Goal: Task Accomplishment & Management: Complete application form

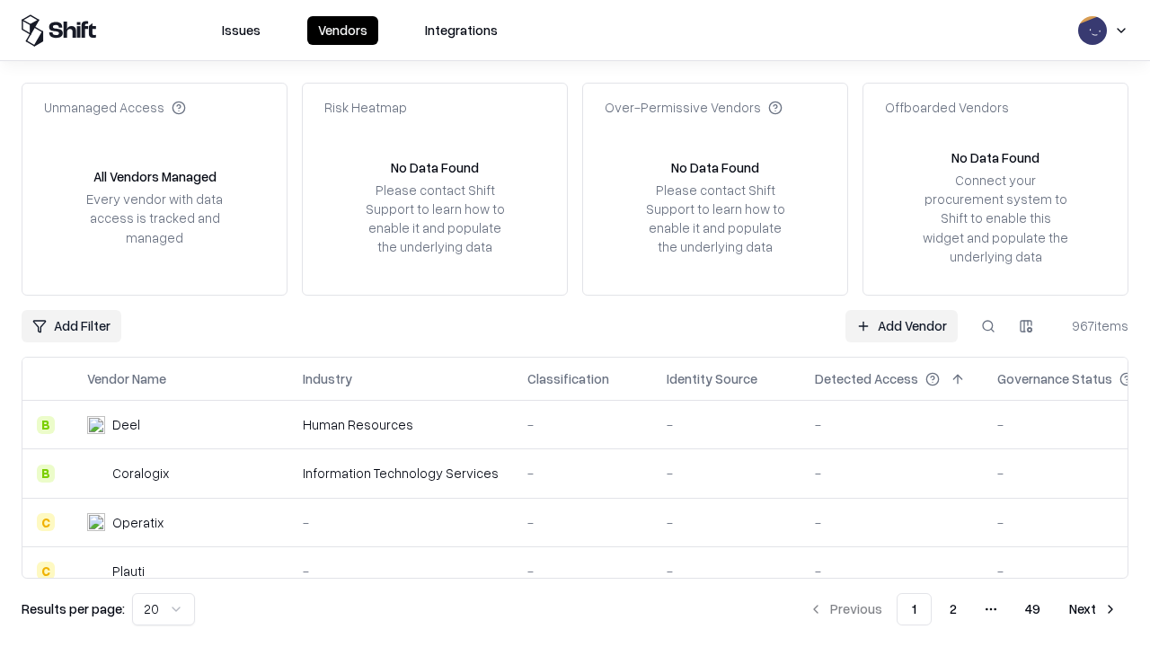
click at [901, 325] on link "Add Vendor" at bounding box center [902, 326] width 112 height 32
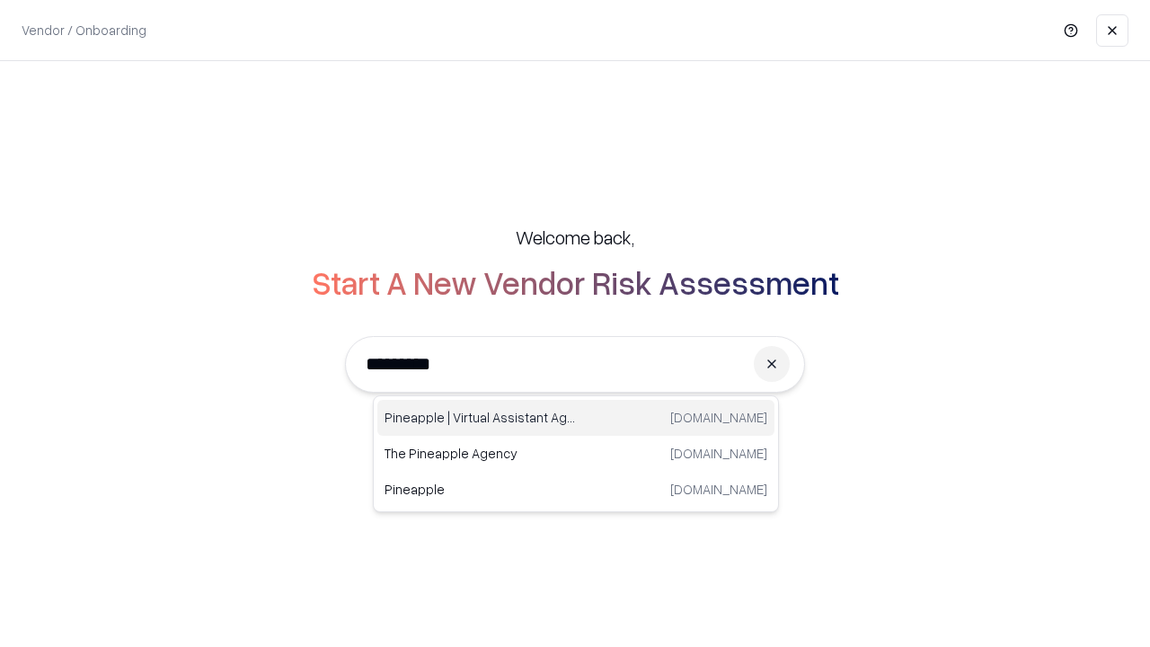
click at [576, 418] on div "Pineapple | Virtual Assistant Agency [DOMAIN_NAME]" at bounding box center [575, 418] width 397 height 36
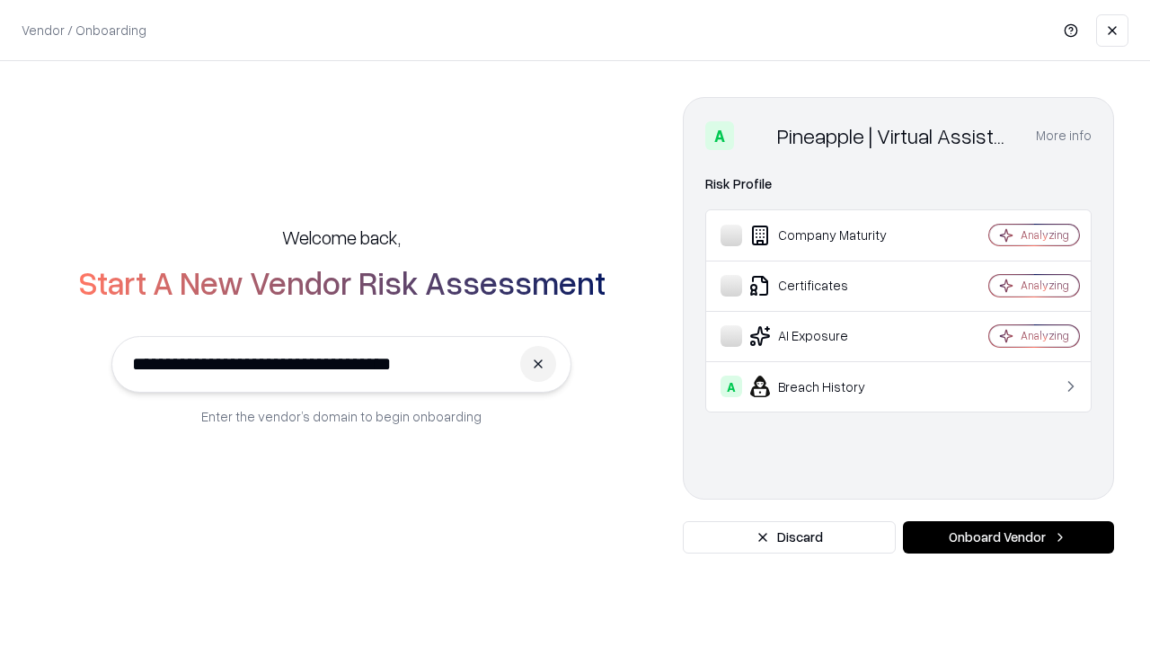
type input "**********"
click at [1008, 537] on button "Onboard Vendor" at bounding box center [1008, 537] width 211 height 32
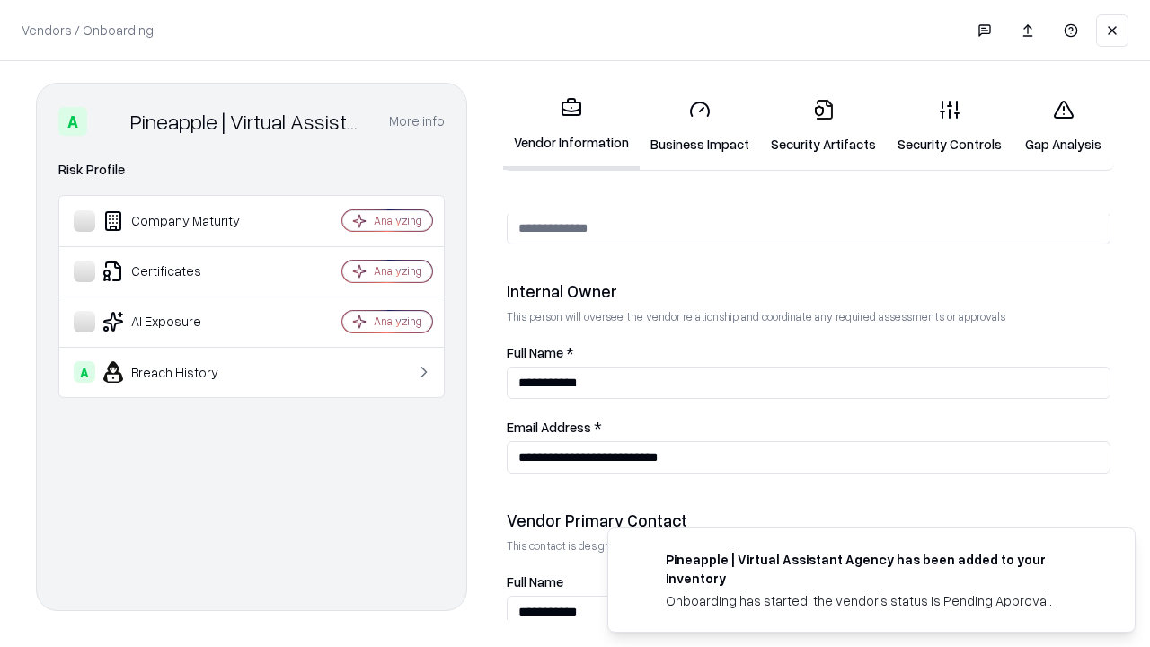
scroll to position [931, 0]
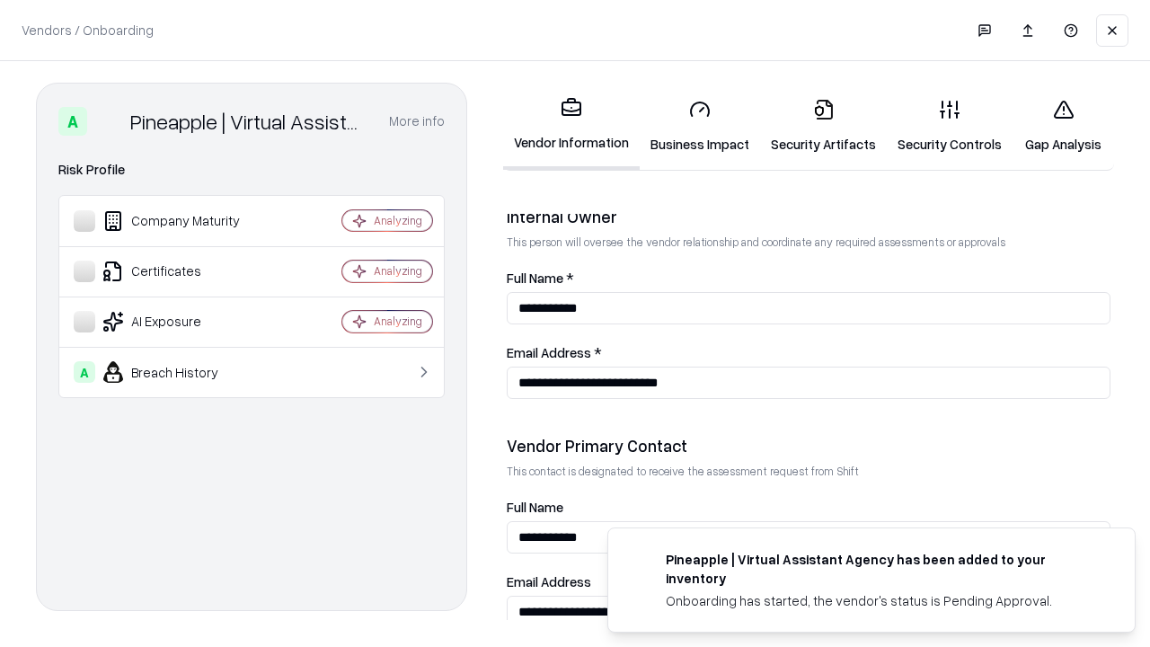
click at [700, 126] on link "Business Impact" at bounding box center [700, 126] width 120 height 84
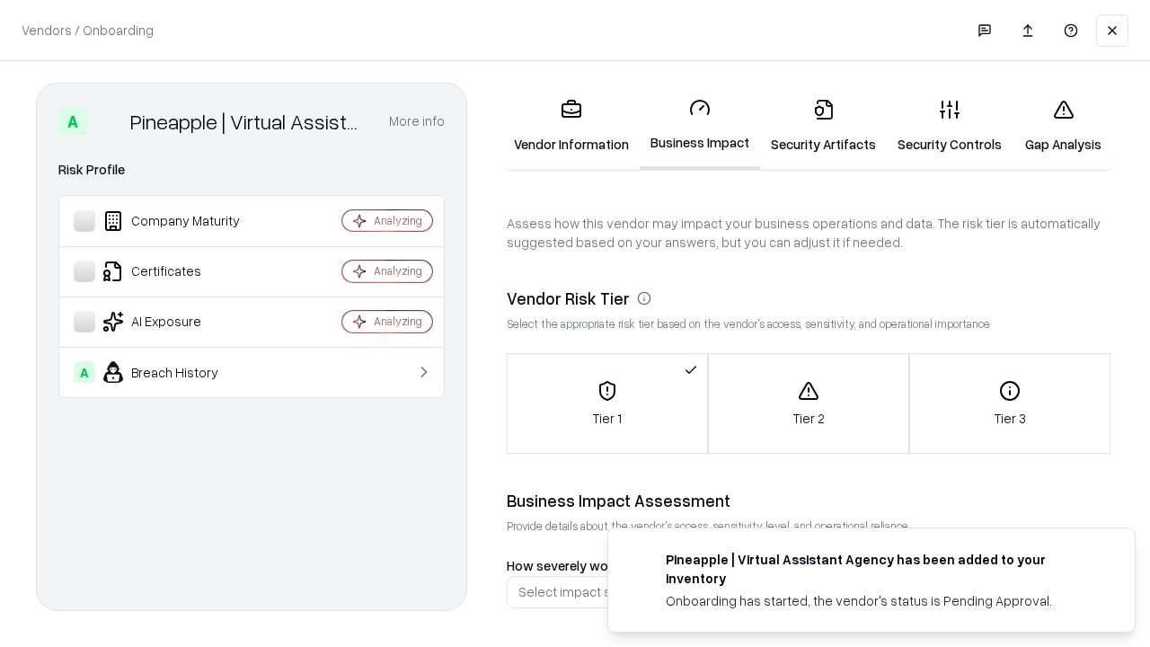
click at [823, 126] on link "Security Artifacts" at bounding box center [823, 126] width 127 height 84
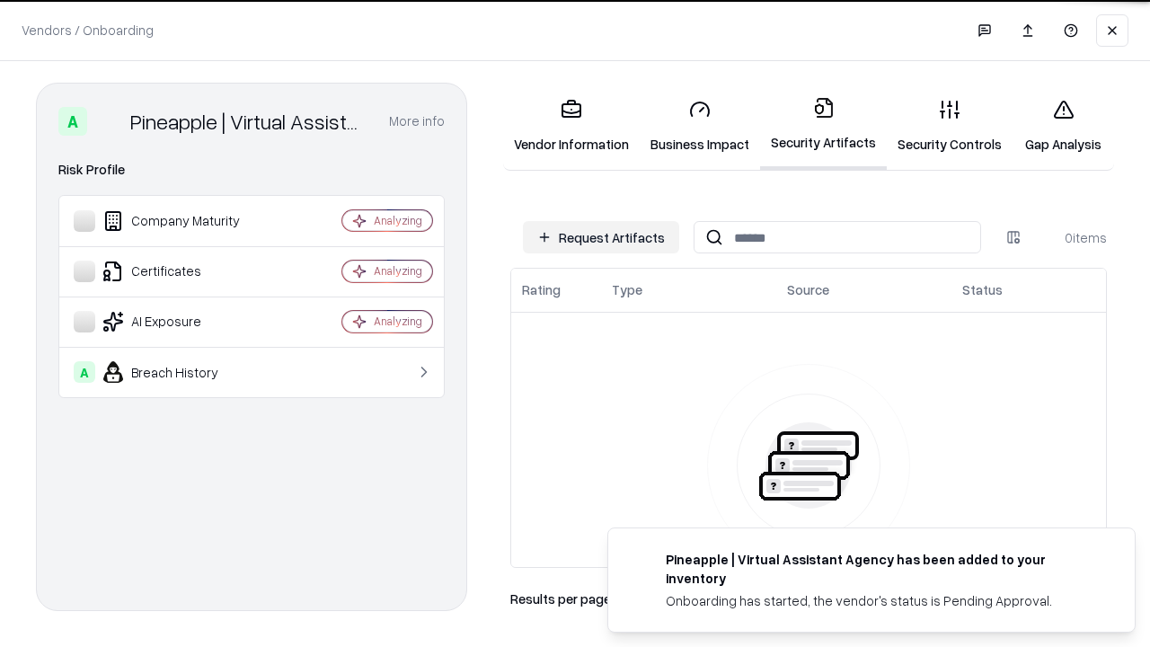
click at [601, 237] on button "Request Artifacts" at bounding box center [601, 237] width 156 height 32
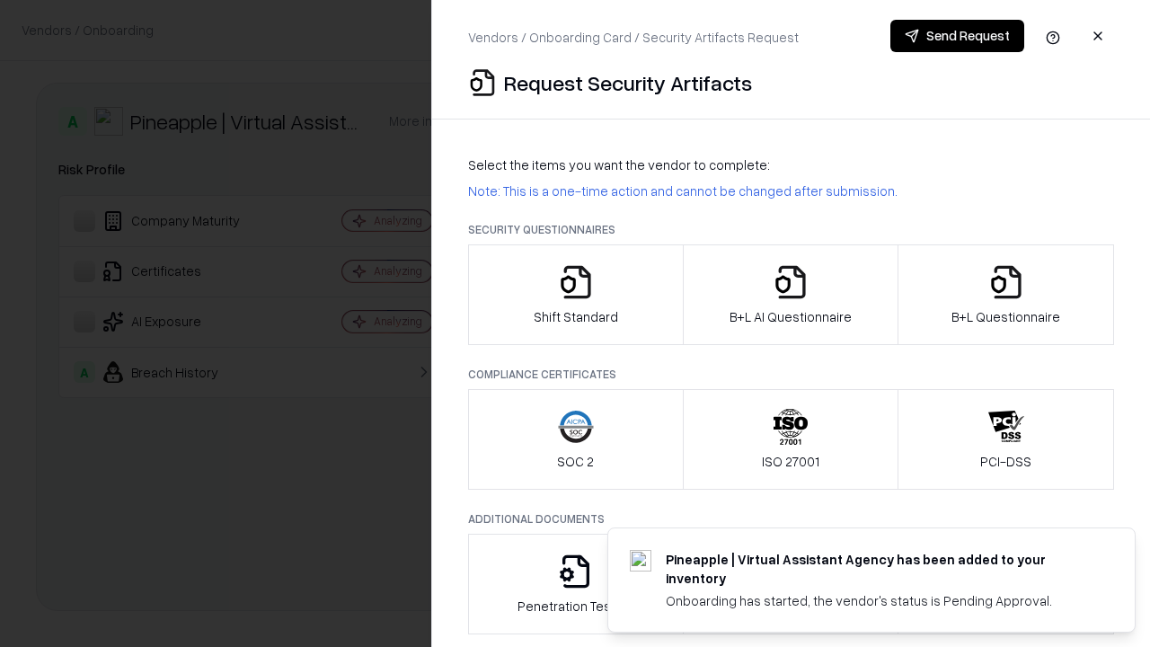
click at [575, 295] on icon "button" at bounding box center [576, 282] width 36 height 36
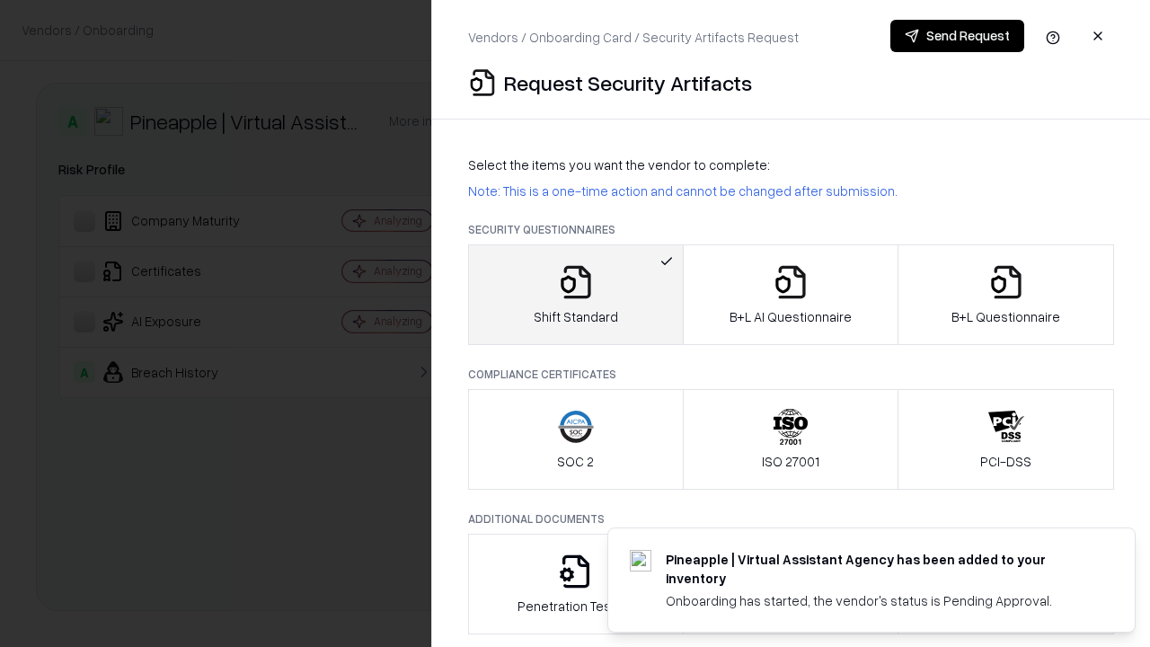
click at [957, 36] on button "Send Request" at bounding box center [958, 36] width 134 height 32
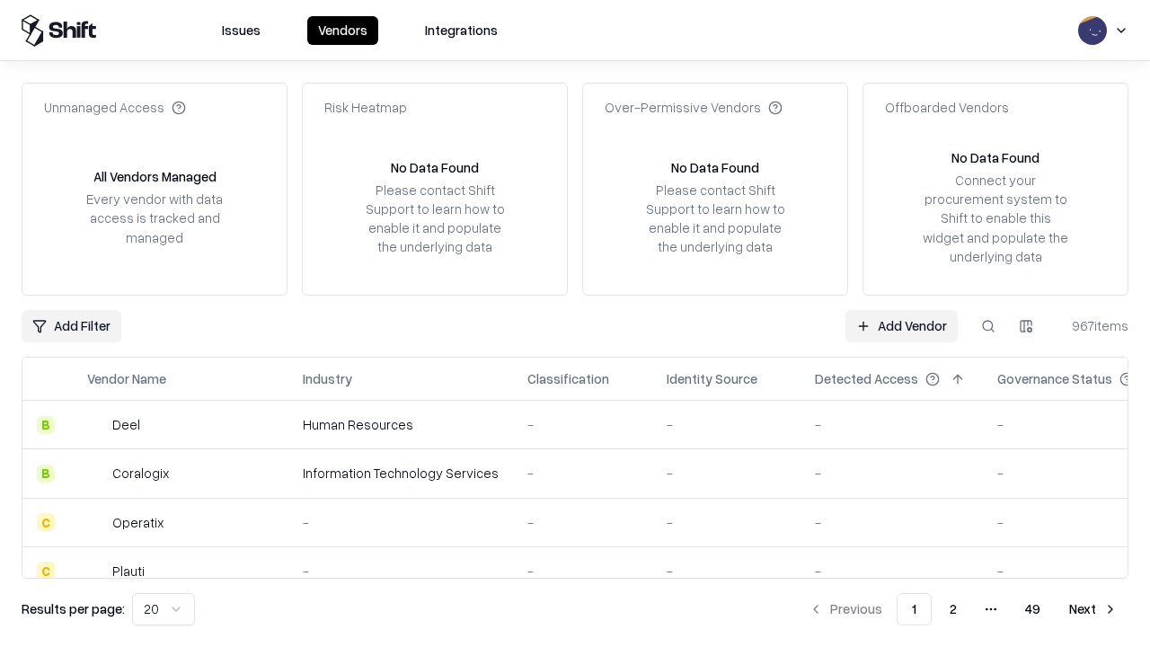
click at [988, 325] on button at bounding box center [988, 326] width 32 height 32
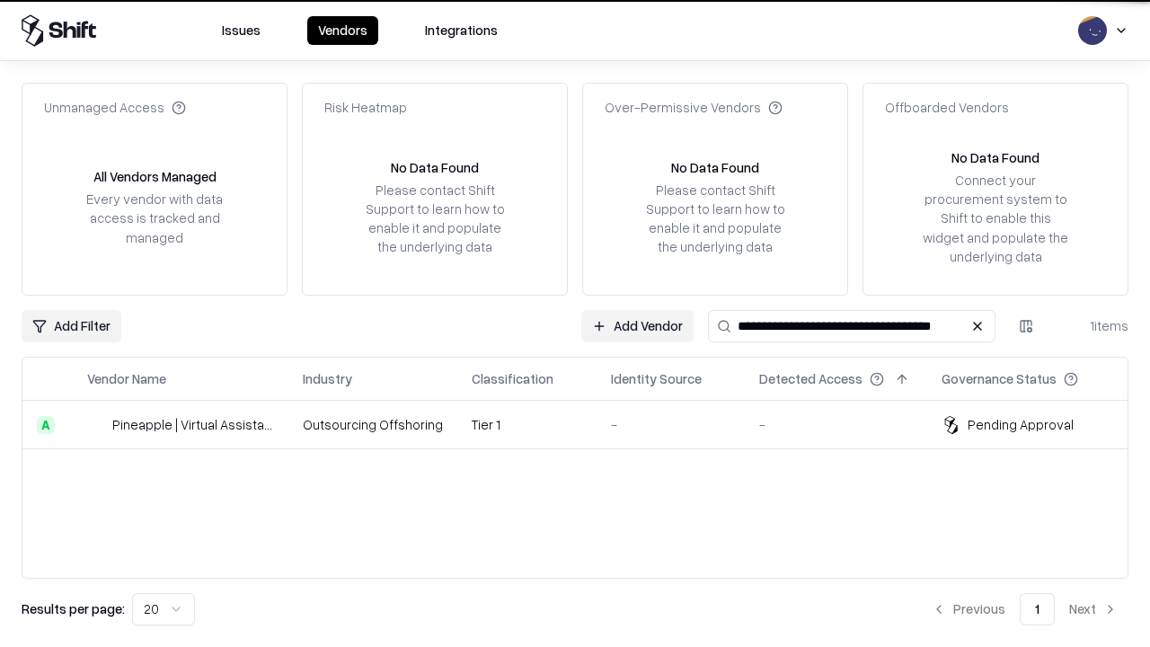
type input "**********"
click at [586, 424] on td "Tier 1" at bounding box center [526, 425] width 139 height 49
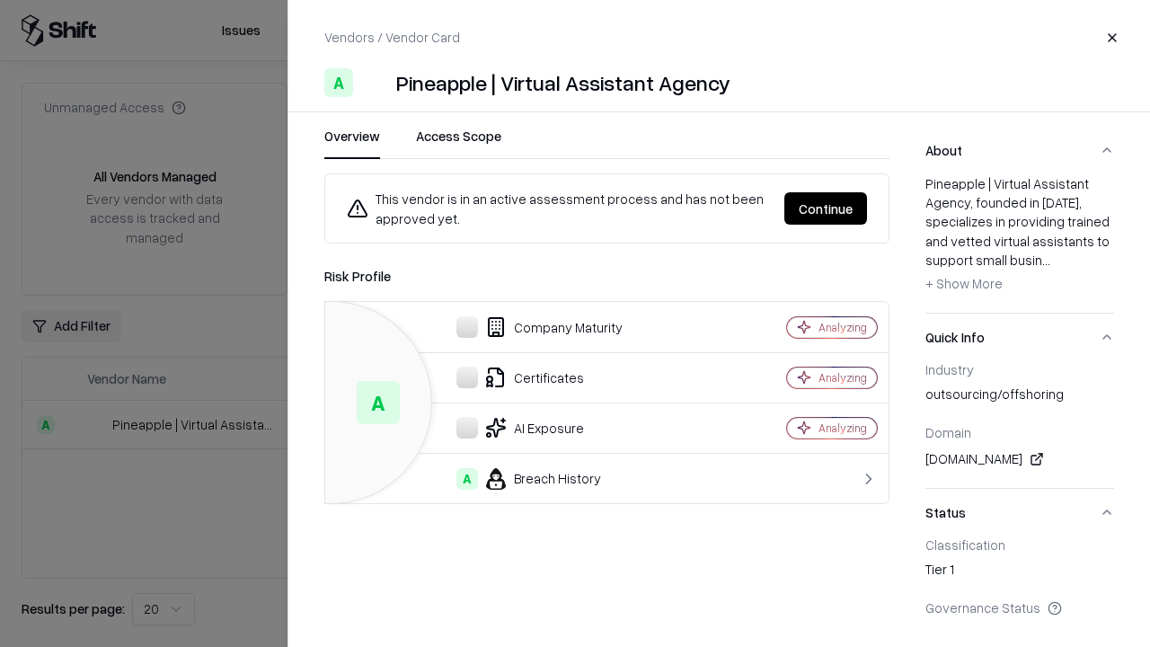
click at [826, 208] on button "Continue" at bounding box center [825, 208] width 83 height 32
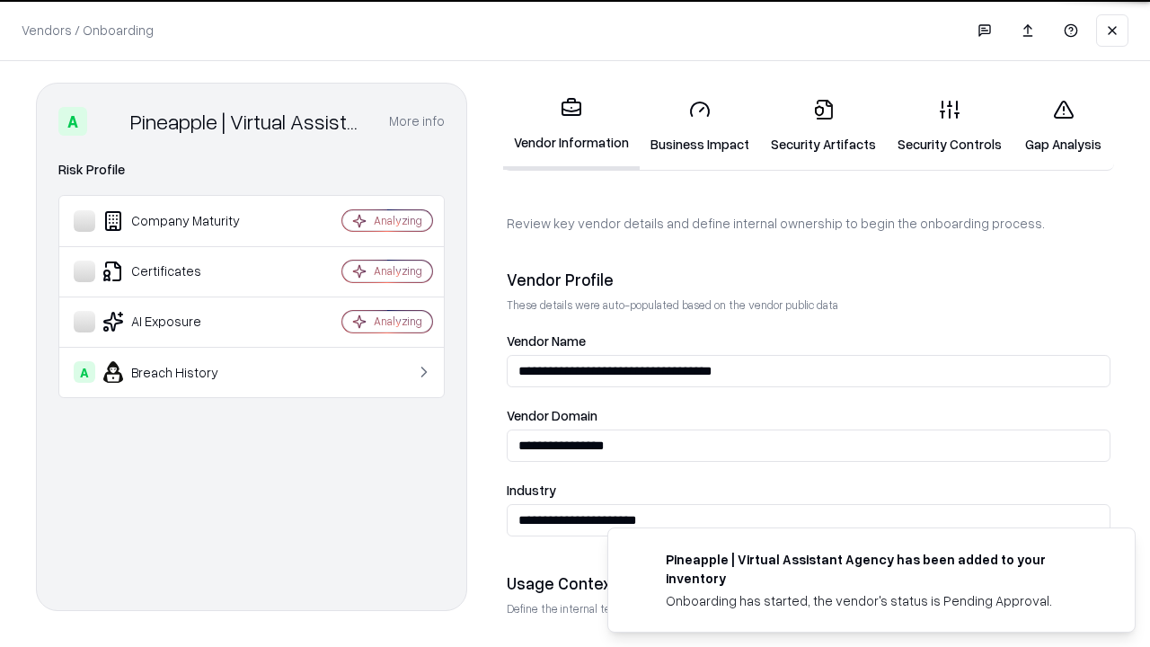
click at [823, 126] on link "Security Artifacts" at bounding box center [823, 126] width 127 height 84
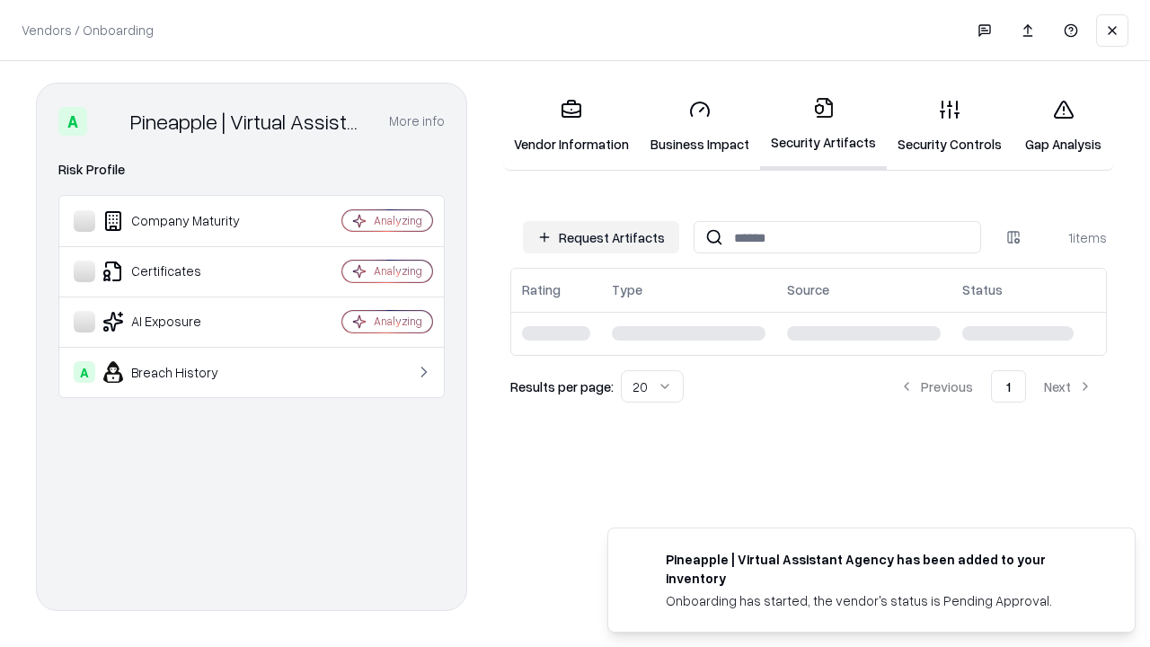
click at [1063, 126] on link "Gap Analysis" at bounding box center [1064, 126] width 102 height 84
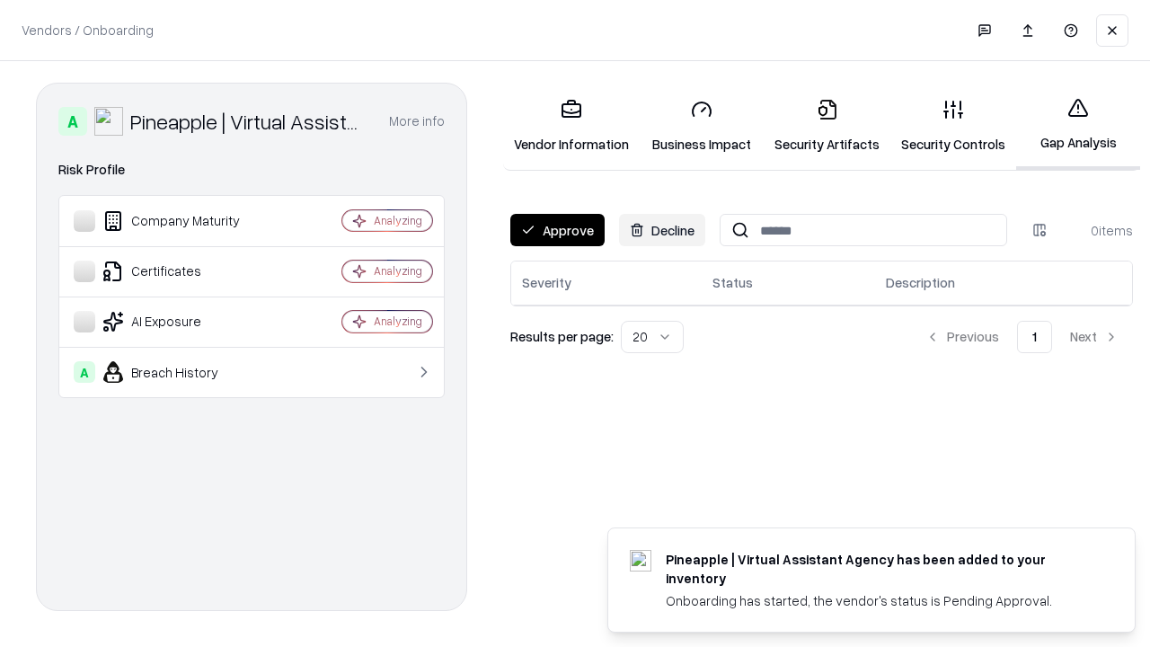
click at [557, 230] on button "Approve" at bounding box center [557, 230] width 94 height 32
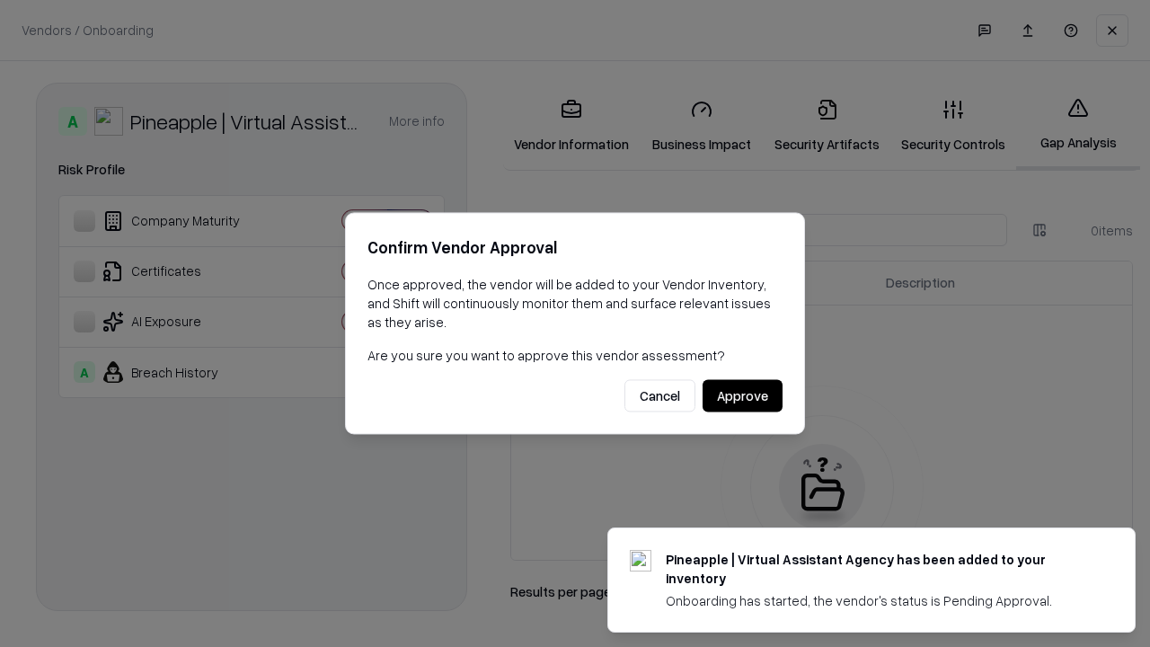
click at [742, 395] on button "Approve" at bounding box center [743, 396] width 80 height 32
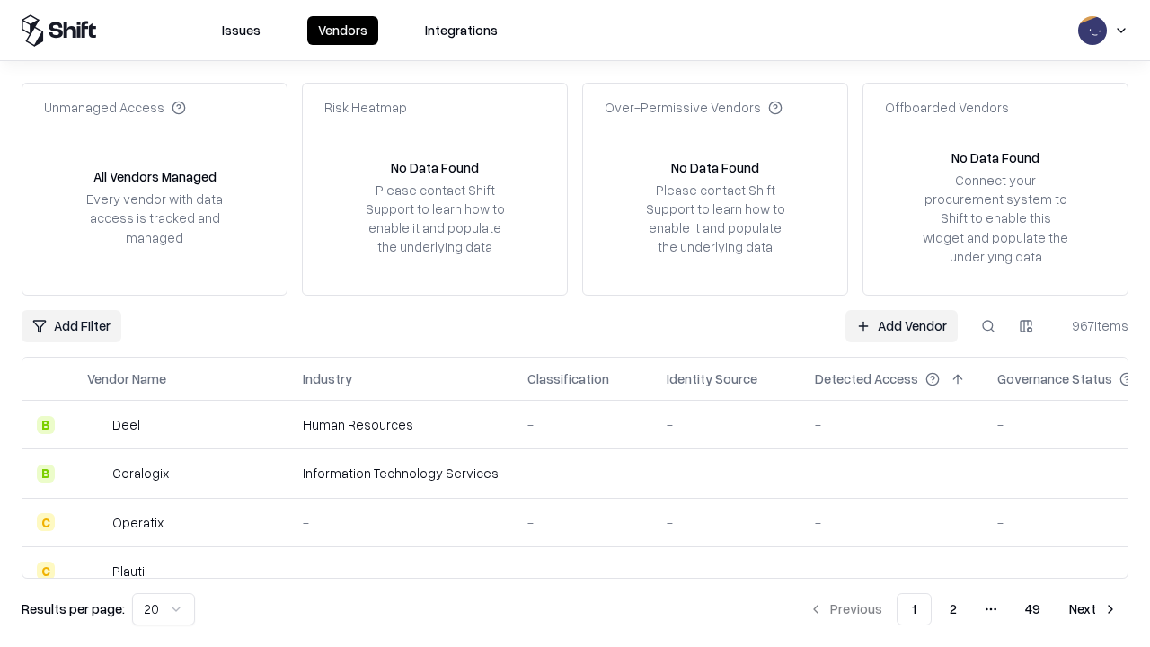
type input "**********"
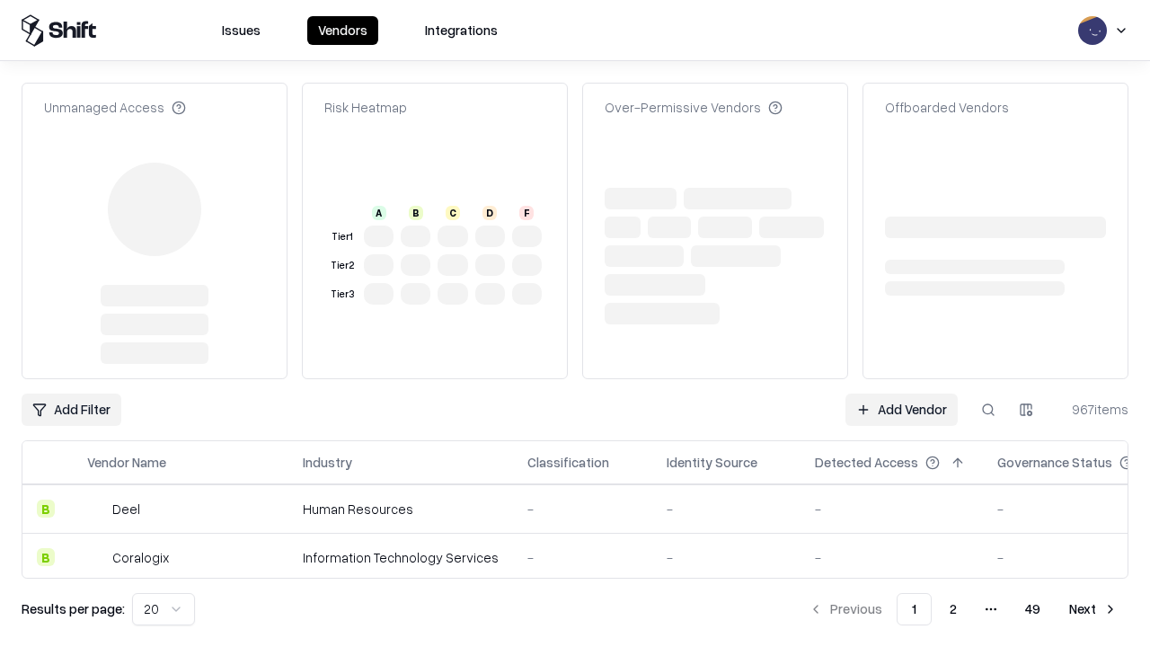
click at [901, 394] on link "Add Vendor" at bounding box center [902, 410] width 112 height 32
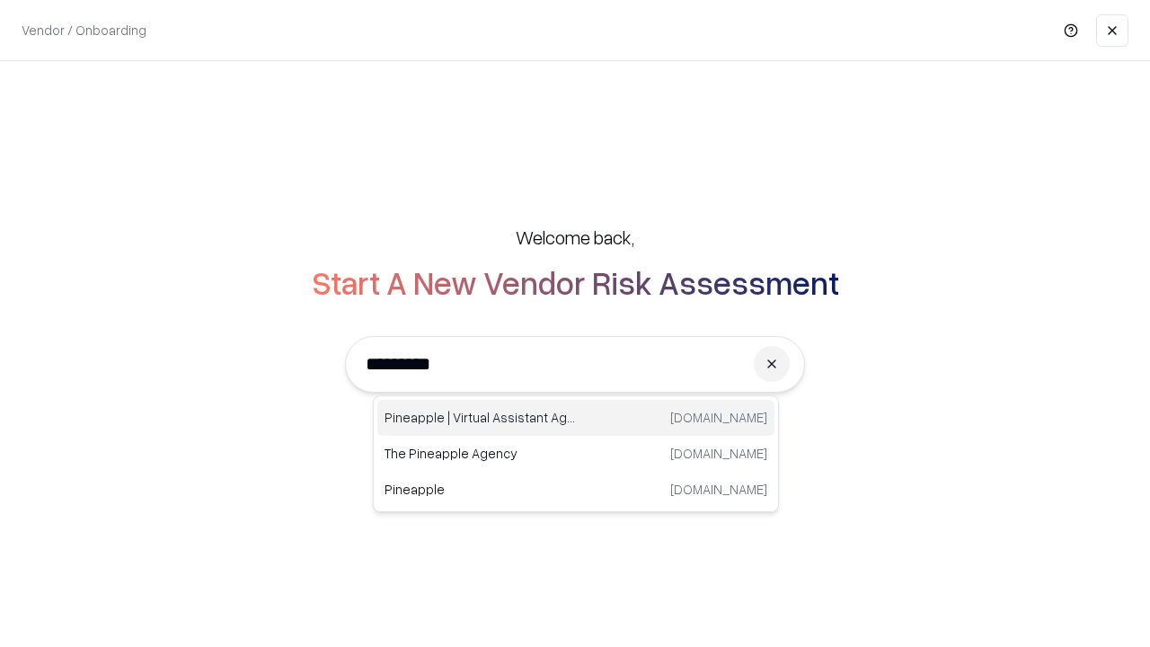
click at [576, 418] on div "Pineapple | Virtual Assistant Agency [DOMAIN_NAME]" at bounding box center [575, 418] width 397 height 36
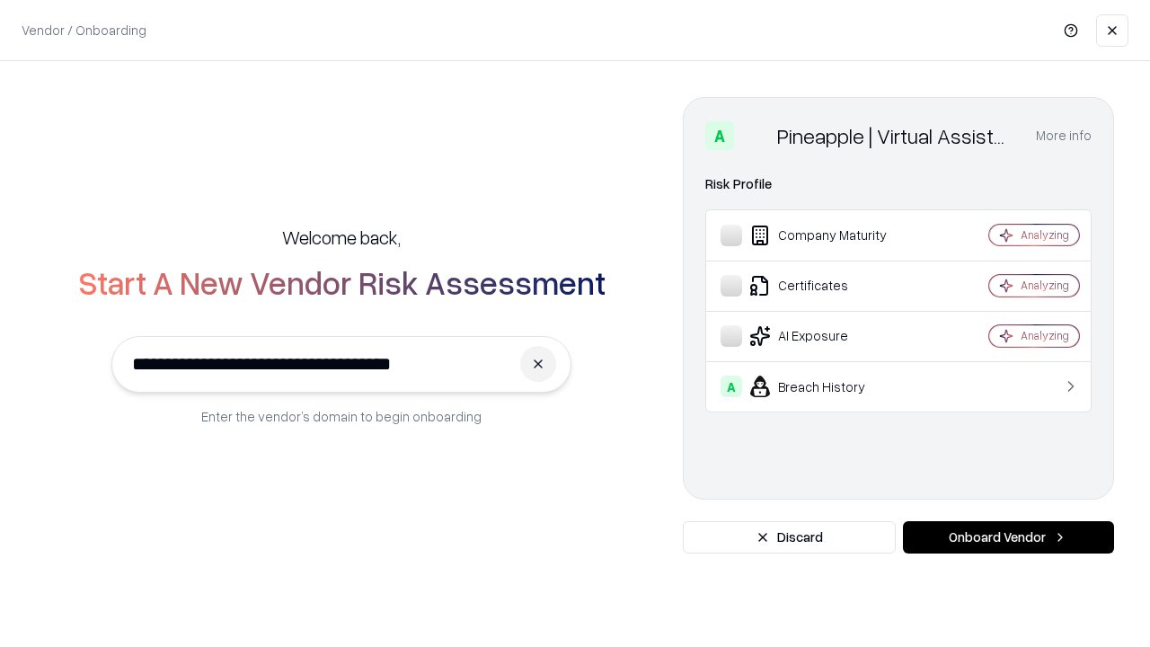
type input "**********"
click at [1008, 537] on button "Onboard Vendor" at bounding box center [1008, 537] width 211 height 32
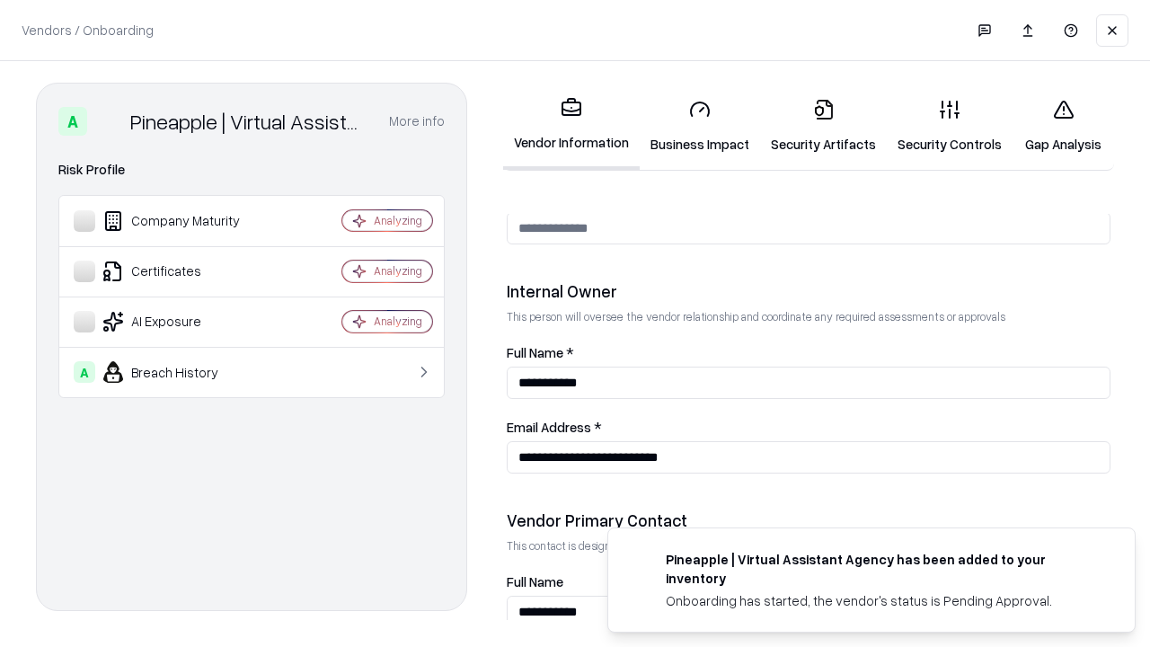
scroll to position [931, 0]
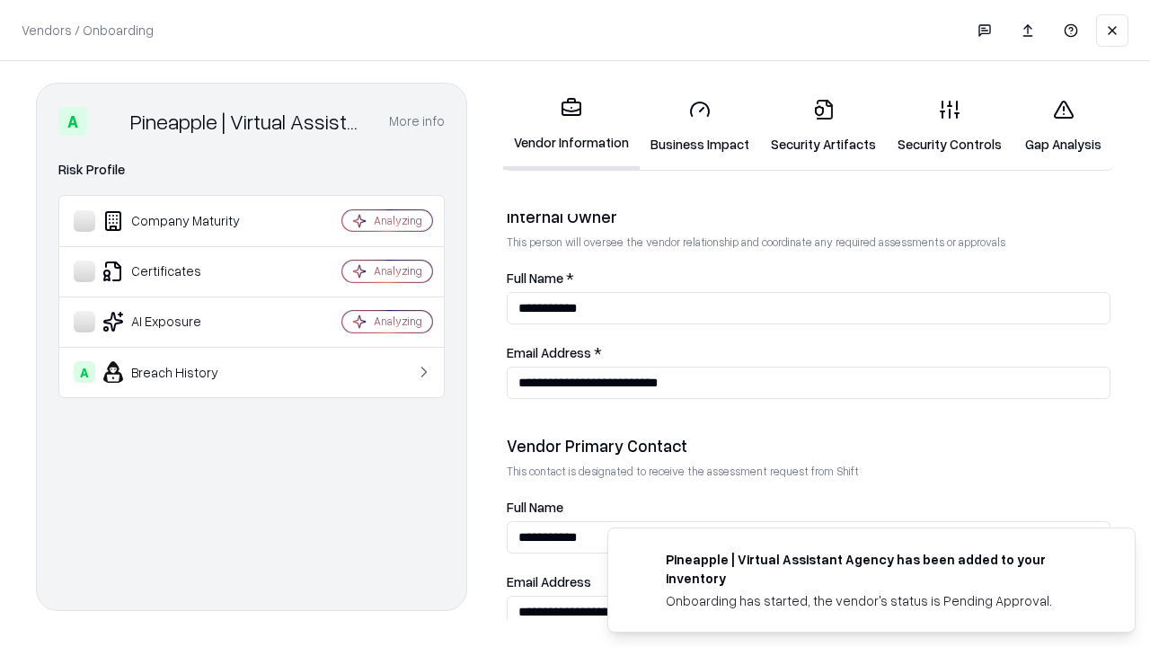
click at [1063, 126] on link "Gap Analysis" at bounding box center [1064, 126] width 102 height 84
